Goal: Task Accomplishment & Management: Use online tool/utility

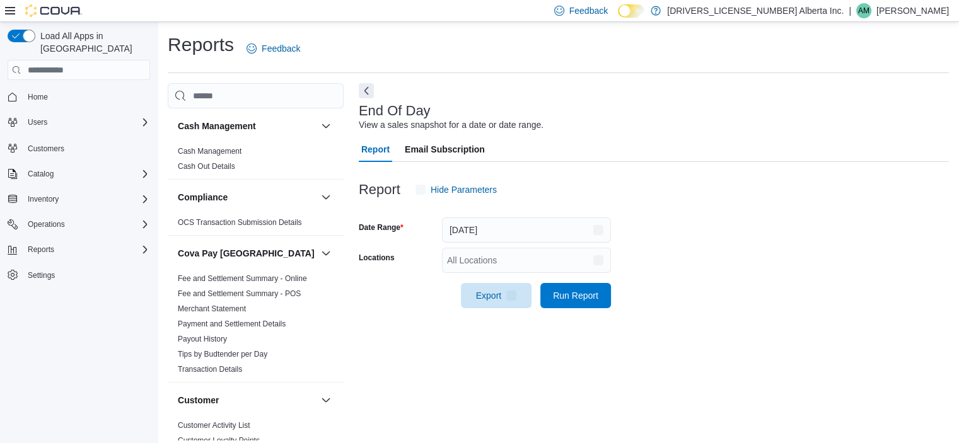
scroll to position [8, 0]
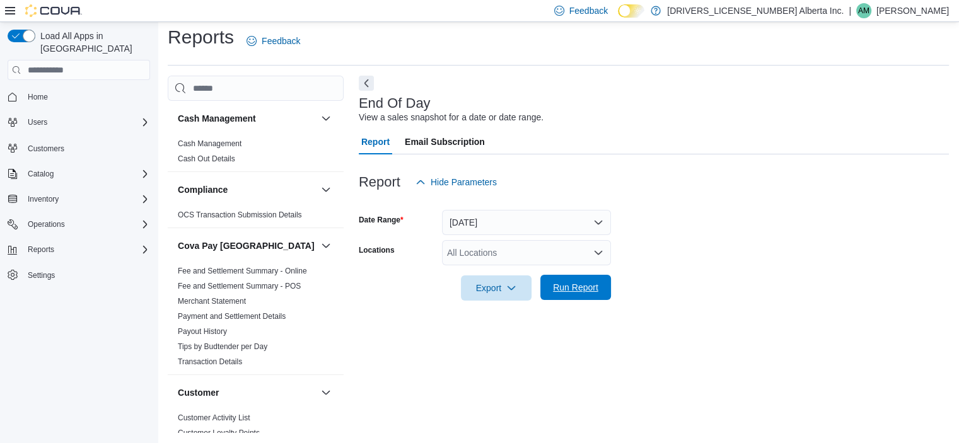
click at [586, 292] on span "Run Report" at bounding box center [575, 287] width 45 height 13
